Goal: Task Accomplishment & Management: Use online tool/utility

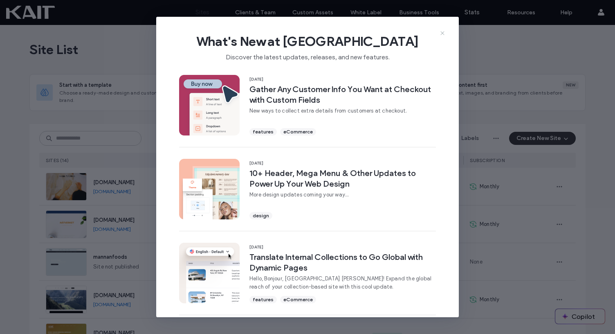
click at [442, 33] on use at bounding box center [443, 33] width 4 height 4
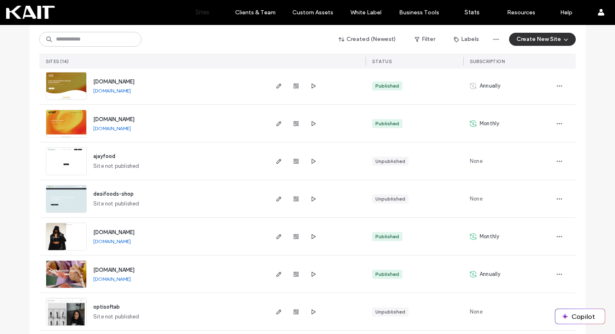
scroll to position [258, 0]
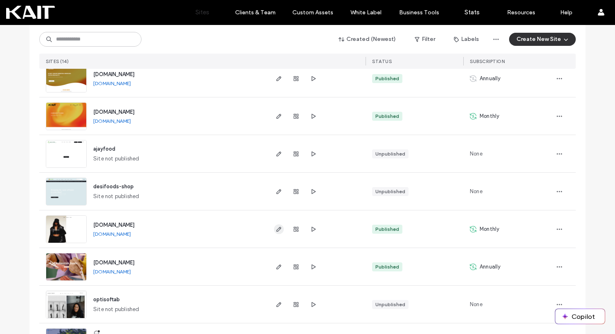
click at [276, 227] on icon "button" at bounding box center [279, 229] width 7 height 7
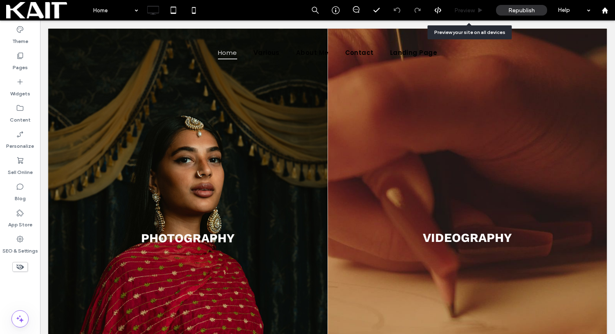
click at [474, 13] on span "Preview" at bounding box center [464, 10] width 20 height 7
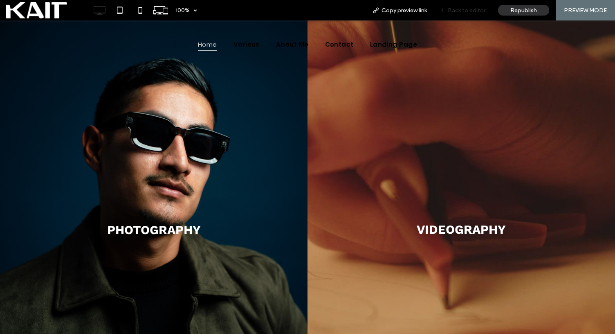
click at [465, 9] on span "Back to editor" at bounding box center [467, 10] width 38 height 7
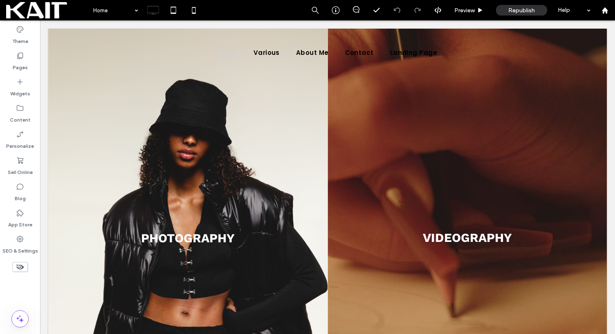
scroll to position [6, 0]
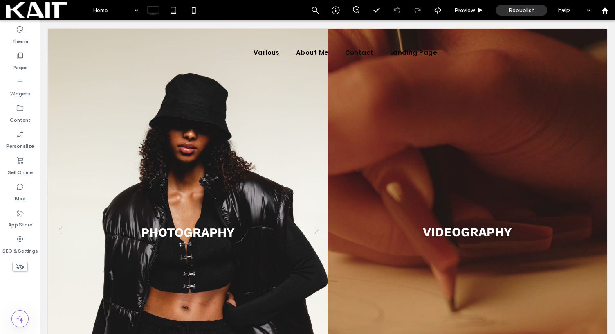
click at [201, 234] on div "PHOTOGRAPHY Write your caption here Button" at bounding box center [188, 232] width 94 height 14
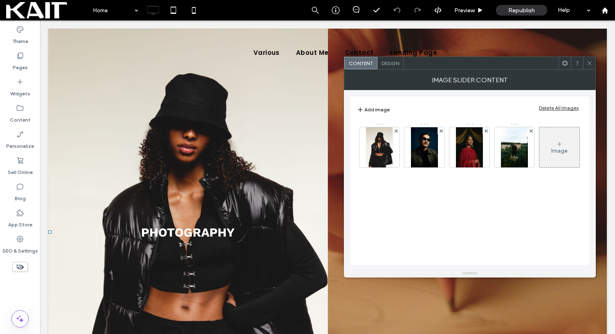
click at [590, 62] on icon at bounding box center [590, 63] width 6 height 6
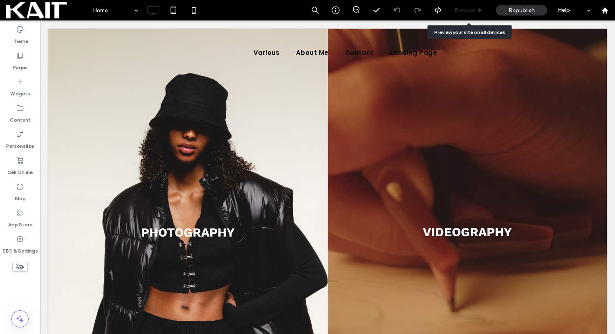
click at [471, 15] on div "Preview" at bounding box center [469, 10] width 42 height 20
